Goal: Task Accomplishment & Management: Manage account settings

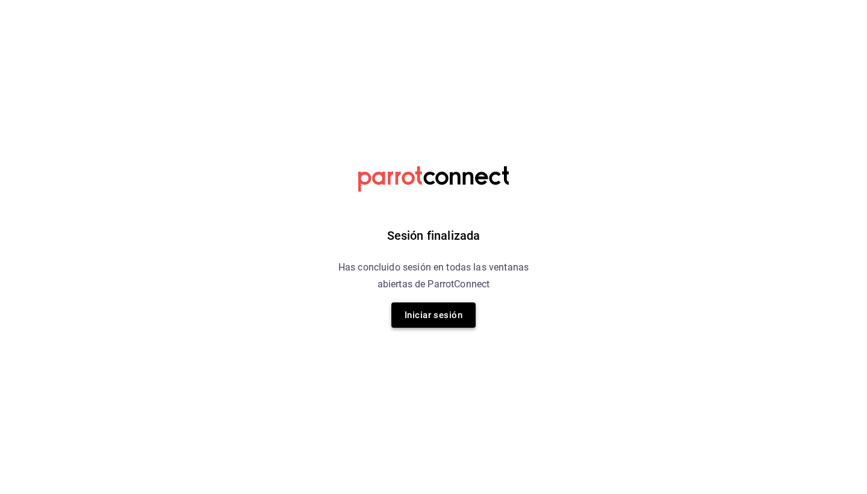
click at [428, 322] on button "Iniciar sesión" at bounding box center [433, 314] width 84 height 25
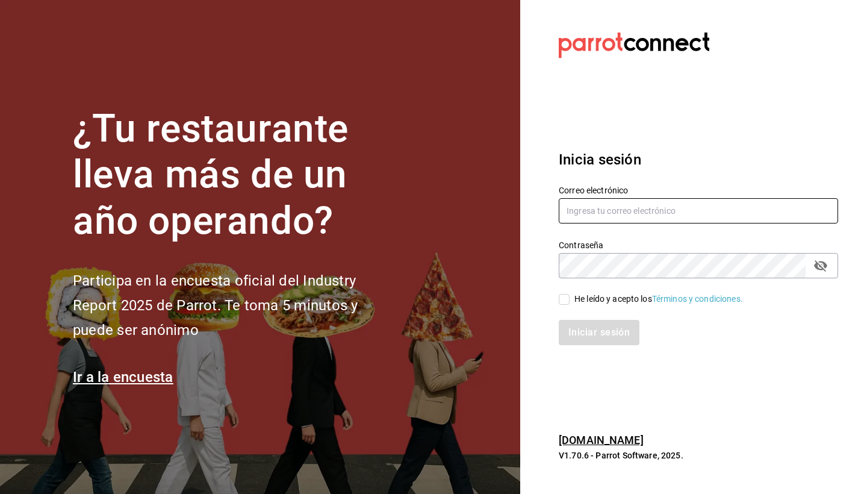
type input "info@grupodonnico.mx"
click at [565, 299] on input "He leído y acepto los Términos y condiciones." at bounding box center [564, 299] width 11 height 11
checkbox input "true"
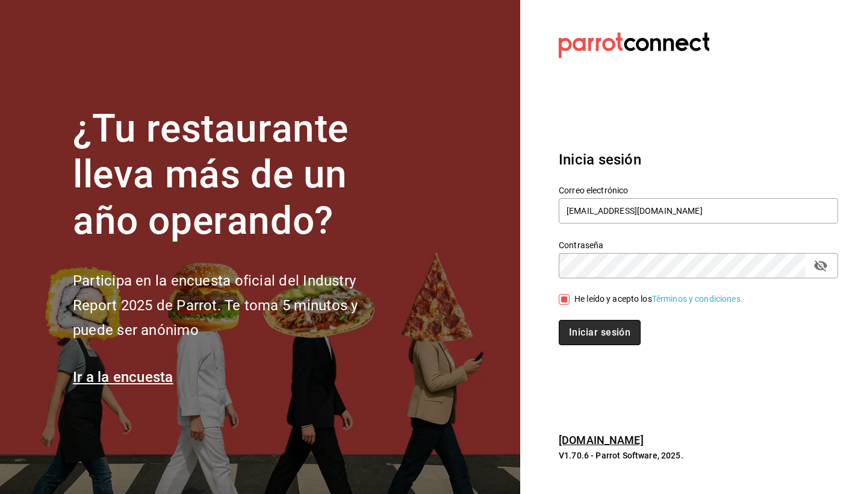
click at [579, 325] on button "Iniciar sesión" at bounding box center [600, 332] width 82 height 25
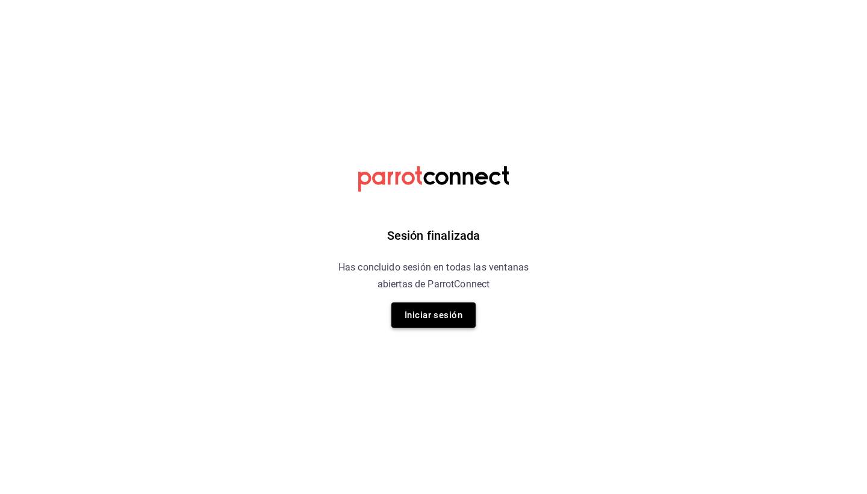
click at [444, 313] on button "Iniciar sesión" at bounding box center [433, 314] width 84 height 25
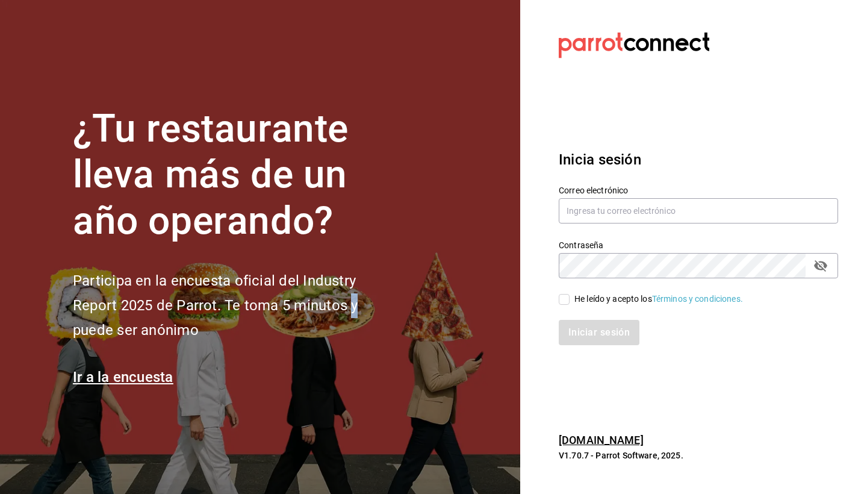
click at [444, 313] on section "¿Tu restaurante lleva más de un año operando? Participa en la encuesta oficial …" at bounding box center [260, 247] width 520 height 494
click at [626, 205] on input "text" at bounding box center [698, 210] width 279 height 25
type input "info@grupodonnico.mx"
click at [564, 298] on input "He leído y acepto los Términos y condiciones." at bounding box center [564, 299] width 11 height 11
checkbox input "true"
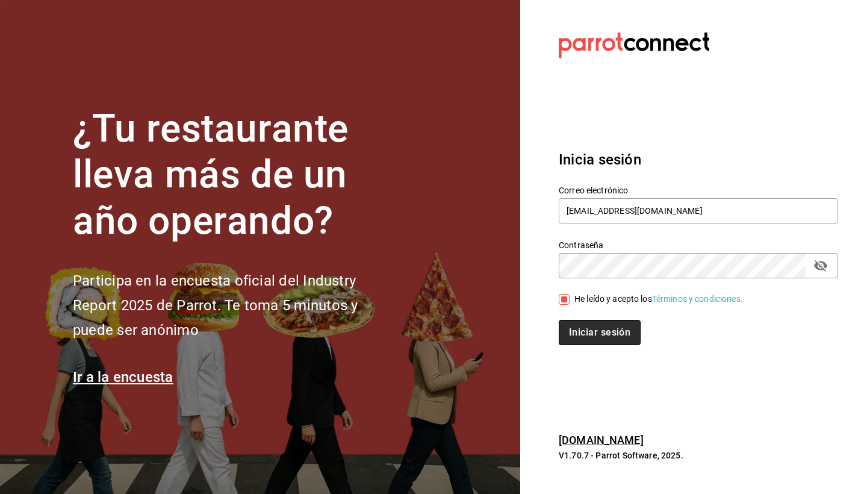
click at [590, 331] on button "Iniciar sesión" at bounding box center [600, 332] width 82 height 25
